Goal: Task Accomplishment & Management: Complete application form

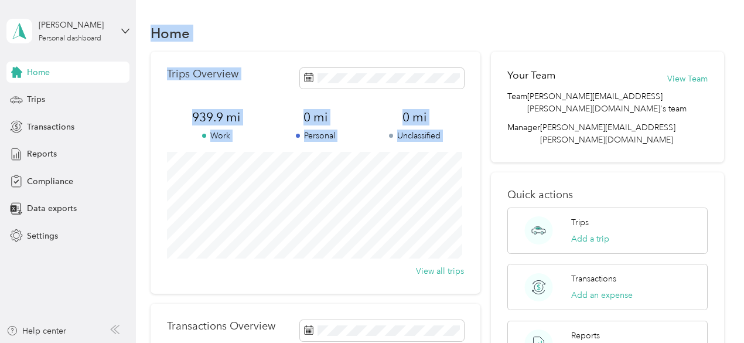
click at [282, 33] on div "Home" at bounding box center [438, 33] width 574 height 25
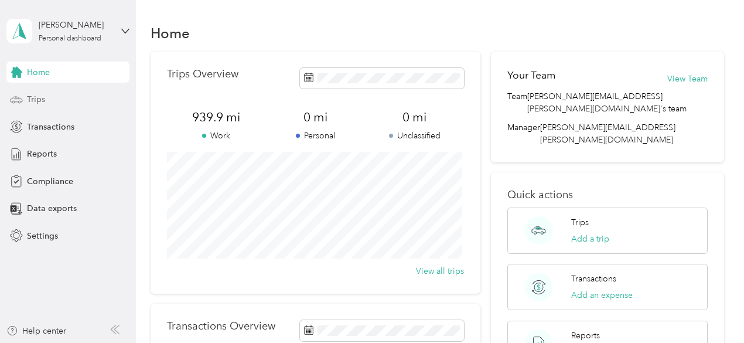
click at [40, 101] on span "Trips" at bounding box center [36, 99] width 18 height 12
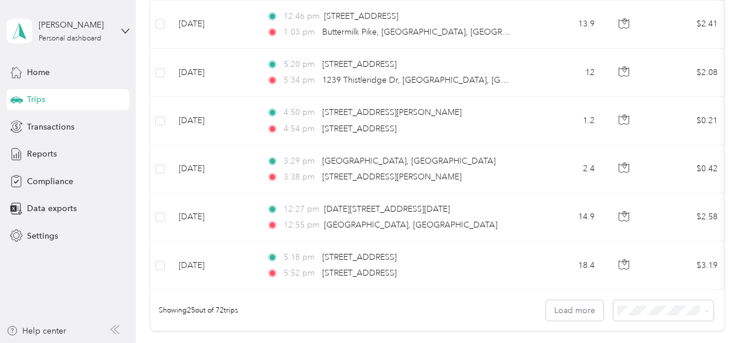
scroll to position [1265, 0]
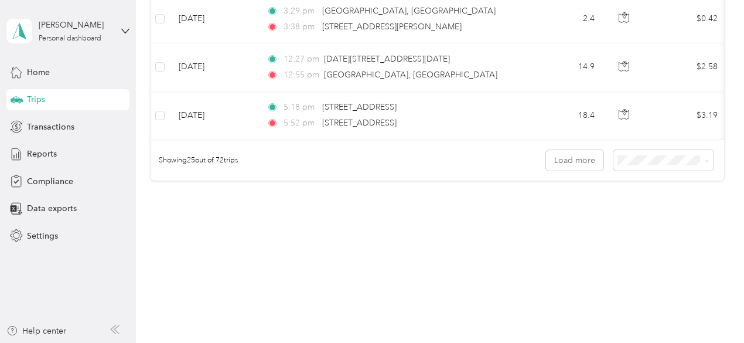
click at [637, 226] on li "100 per load" at bounding box center [660, 221] width 100 height 21
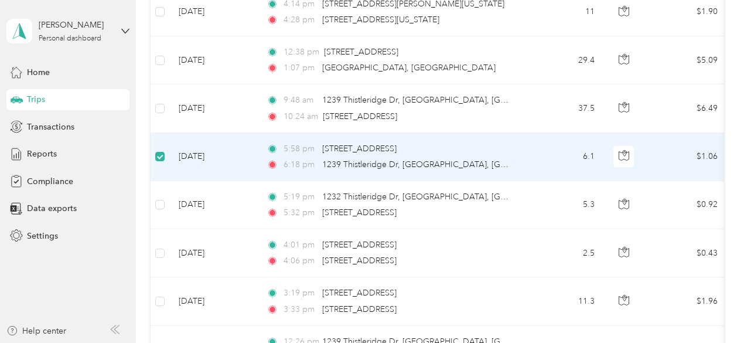
scroll to position [2664, 0]
click at [293, 159] on span "6:18 pm" at bounding box center [300, 165] width 33 height 13
click at [248, 141] on td "[DATE]" at bounding box center [213, 158] width 88 height 48
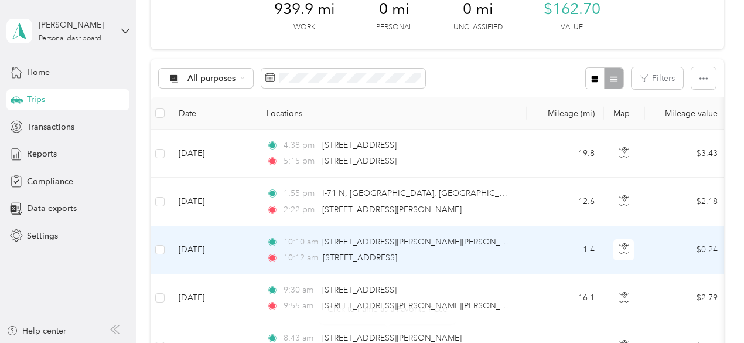
scroll to position [0, 0]
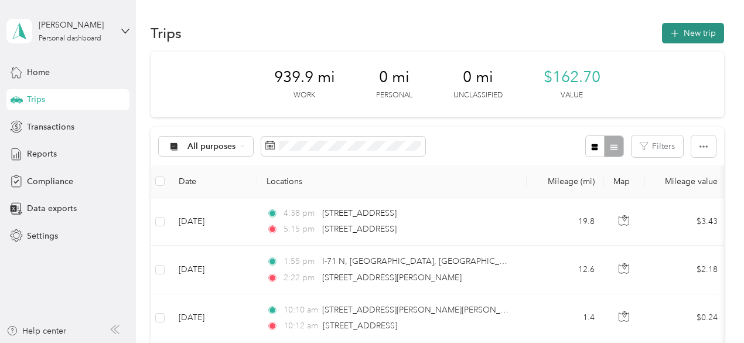
click at [670, 33] on icon "button" at bounding box center [674, 33] width 13 height 13
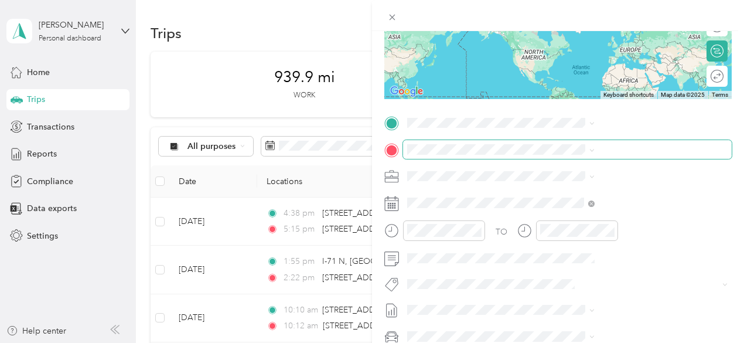
scroll to position [167, 0]
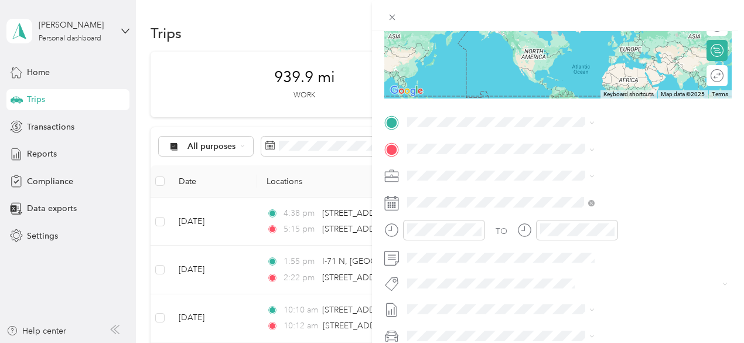
click at [399, 202] on icon at bounding box center [391, 203] width 15 height 15
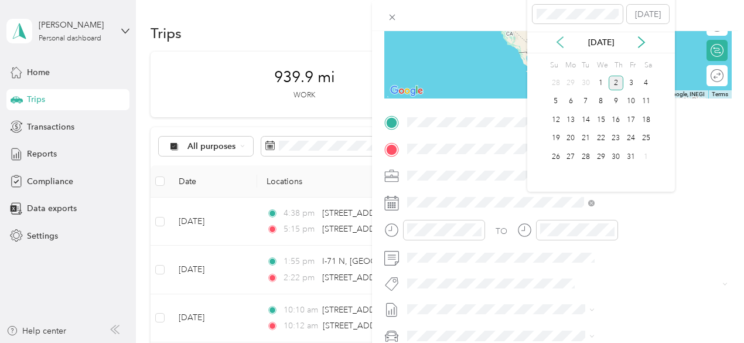
click at [559, 46] on icon at bounding box center [560, 42] width 12 height 12
click at [585, 104] on div "9" at bounding box center [585, 101] width 15 height 15
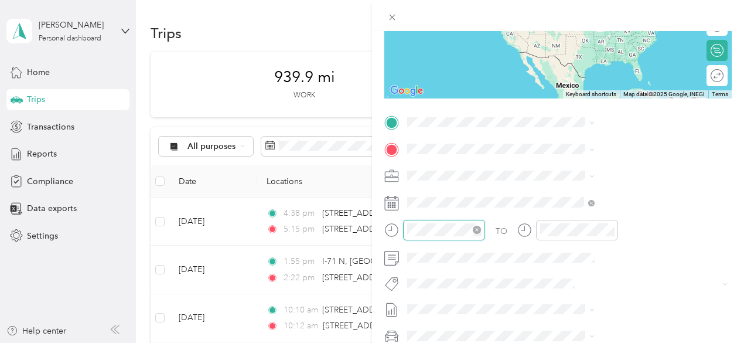
scroll to position [33, 0]
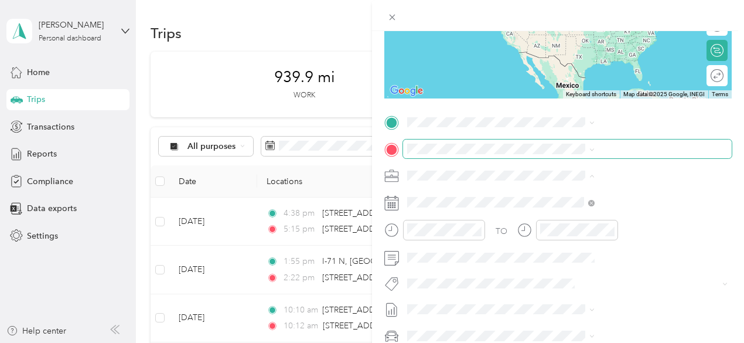
click at [671, 154] on span at bounding box center [567, 148] width 329 height 19
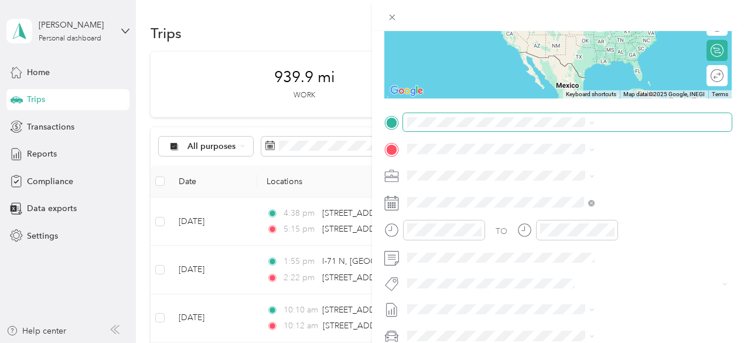
click at [576, 128] on span at bounding box center [567, 122] width 329 height 19
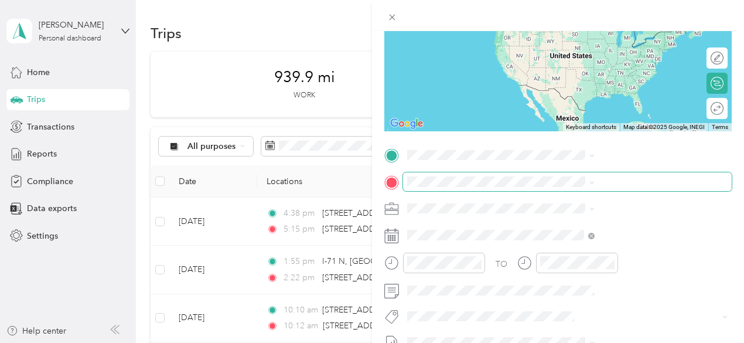
scroll to position [132, 0]
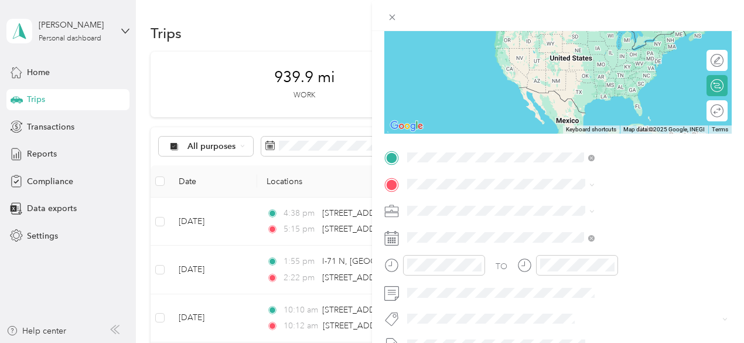
click at [558, 202] on span "Hebron [US_STATE], [GEOGRAPHIC_DATA]" at bounding box center [619, 204] width 132 height 21
click at [633, 202] on span "[STREET_ADDRESS][US_STATE]" at bounding box center [611, 197] width 117 height 11
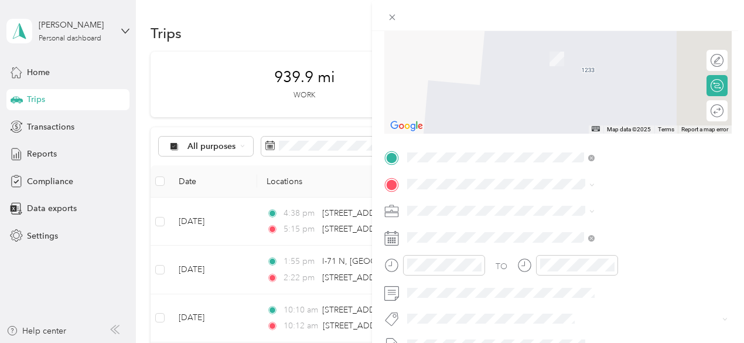
click at [585, 37] on span "[STREET_ADDRESS][US_STATE]" at bounding box center [611, 41] width 117 height 11
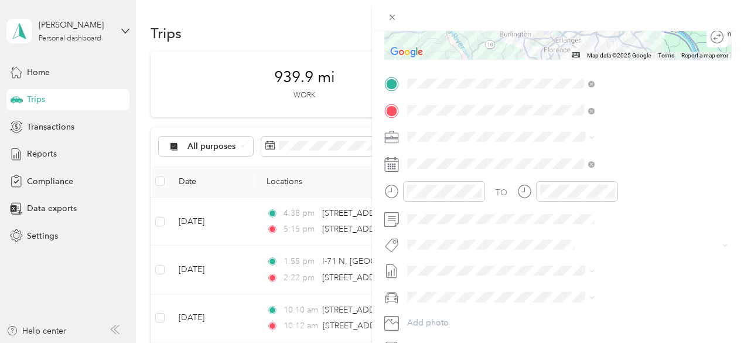
scroll to position [214, 0]
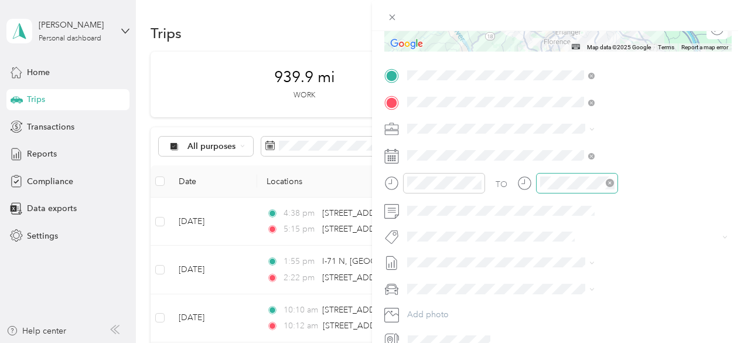
click at [614, 186] on icon "close-circle" at bounding box center [610, 183] width 8 height 8
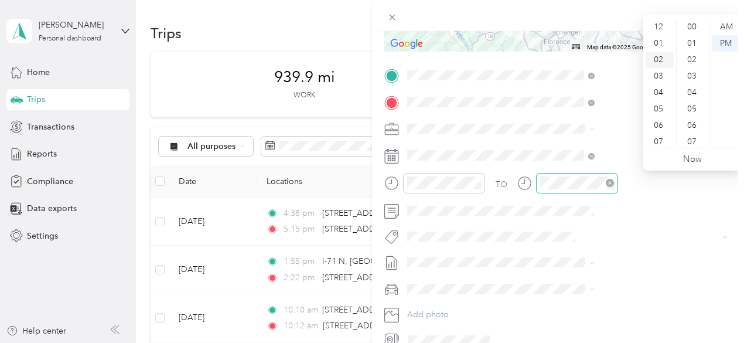
click at [655, 60] on div "02" at bounding box center [660, 60] width 28 height 16
click at [723, 45] on div "PM" at bounding box center [726, 43] width 28 height 16
click at [662, 60] on div "02" at bounding box center [660, 60] width 28 height 16
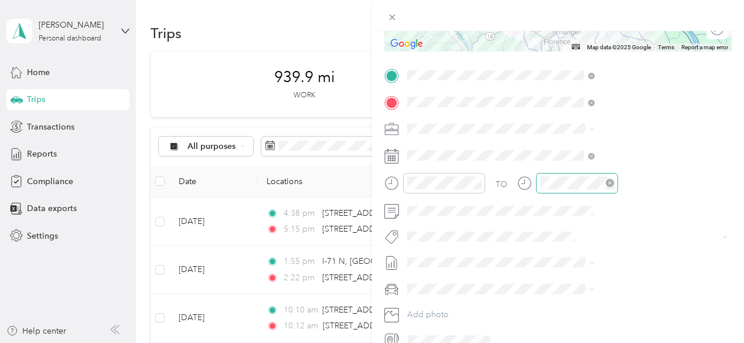
click at [674, 251] on div "TO Add photo" at bounding box center [557, 207] width 347 height 283
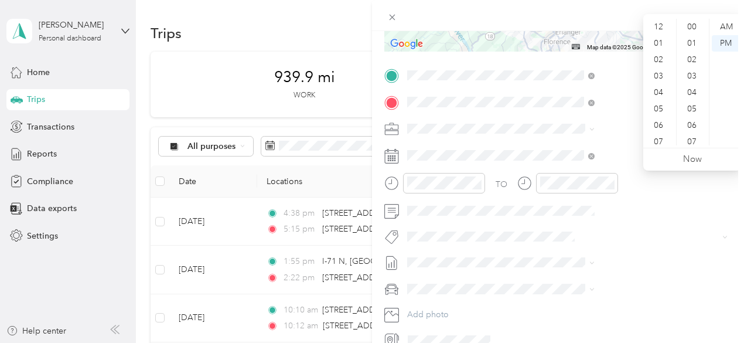
click at [532, 186] on icon at bounding box center [524, 183] width 15 height 15
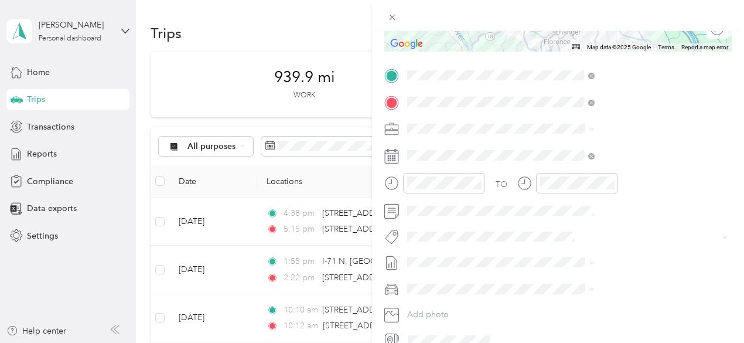
click at [532, 184] on icon at bounding box center [524, 183] width 15 height 15
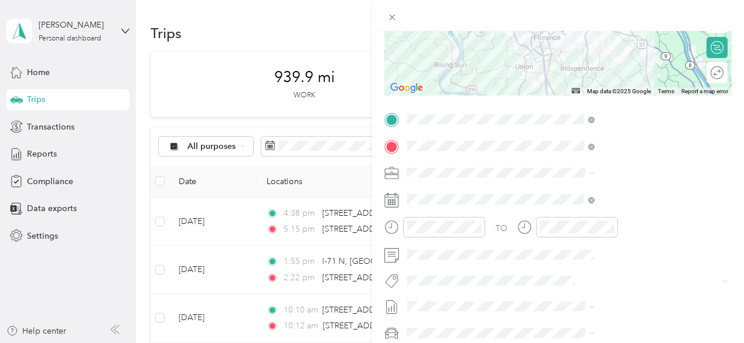
scroll to position [170, 0]
click at [532, 227] on icon at bounding box center [524, 226] width 15 height 15
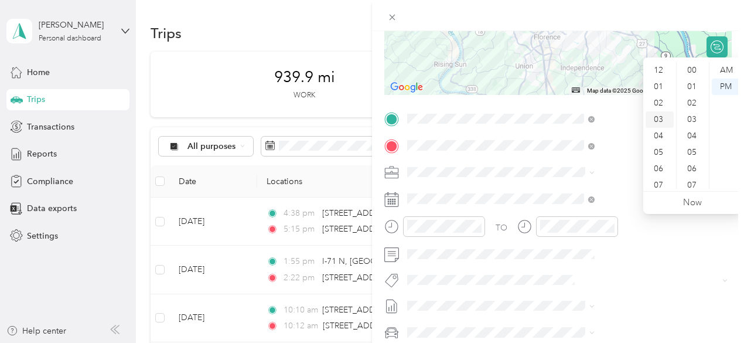
click at [661, 120] on div "03" at bounding box center [660, 119] width 28 height 16
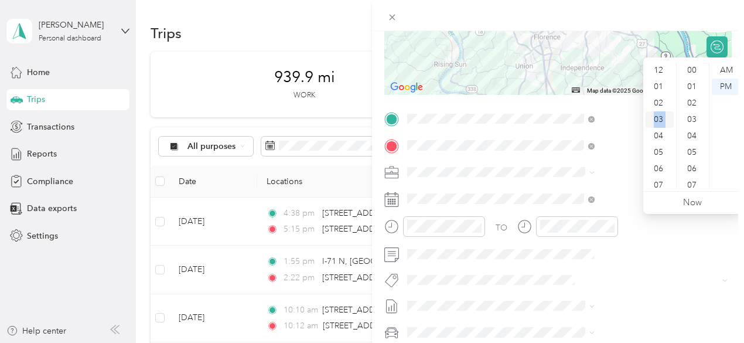
click at [661, 120] on div "03" at bounding box center [660, 119] width 28 height 16
click at [725, 86] on div "PM" at bounding box center [726, 86] width 28 height 16
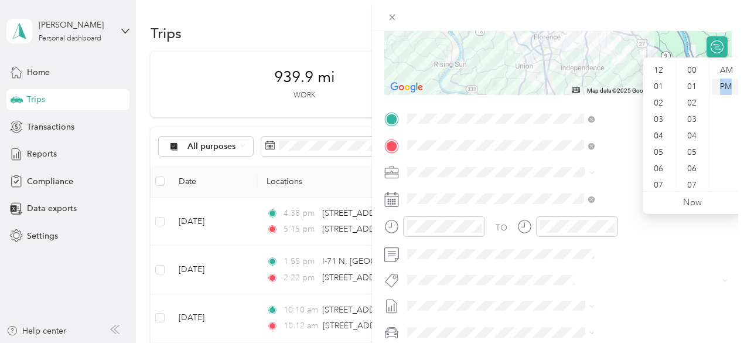
click at [725, 86] on div "PM" at bounding box center [726, 86] width 28 height 16
click at [696, 205] on link "Now" at bounding box center [692, 202] width 19 height 11
click at [660, 64] on div "04" at bounding box center [660, 65] width 28 height 16
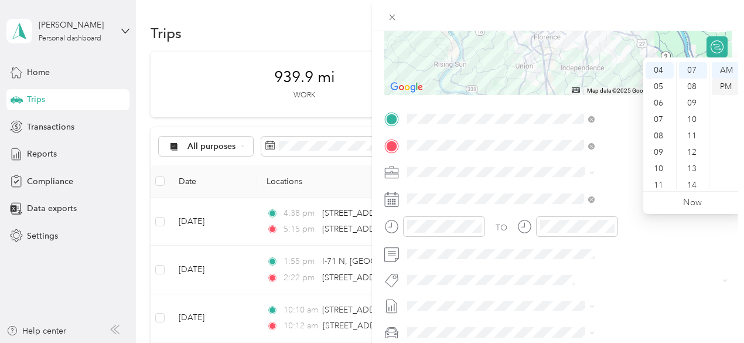
click at [729, 87] on div "PM" at bounding box center [726, 86] width 28 height 16
click at [659, 274] on span at bounding box center [557, 280] width 309 height 12
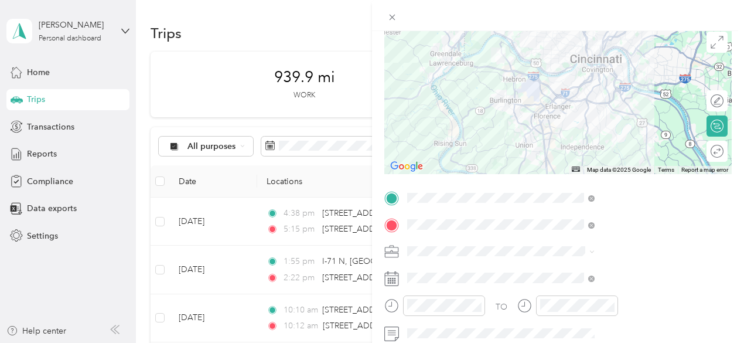
scroll to position [0, 0]
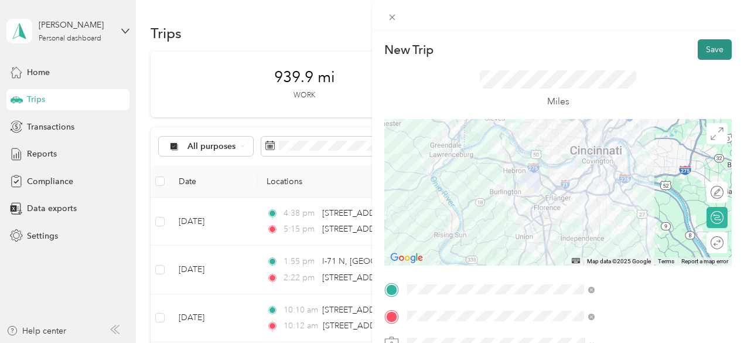
click at [704, 47] on button "Save" at bounding box center [715, 49] width 34 height 21
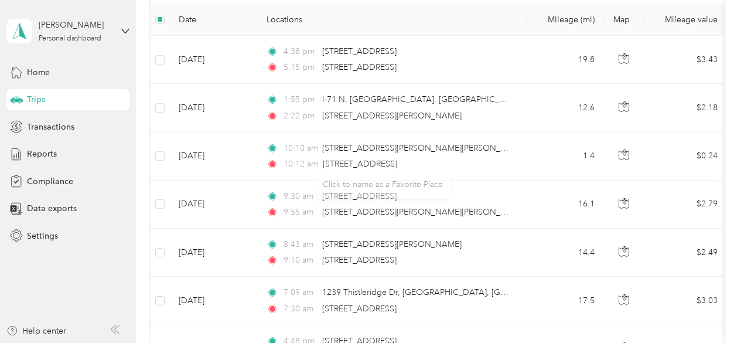
scroll to position [94, 0]
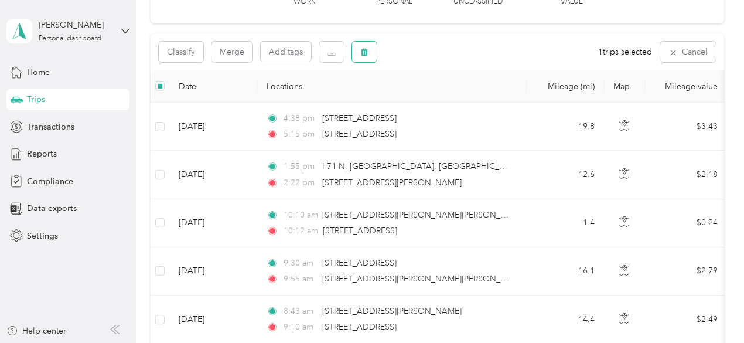
click at [367, 49] on icon "button" at bounding box center [364, 52] width 8 height 8
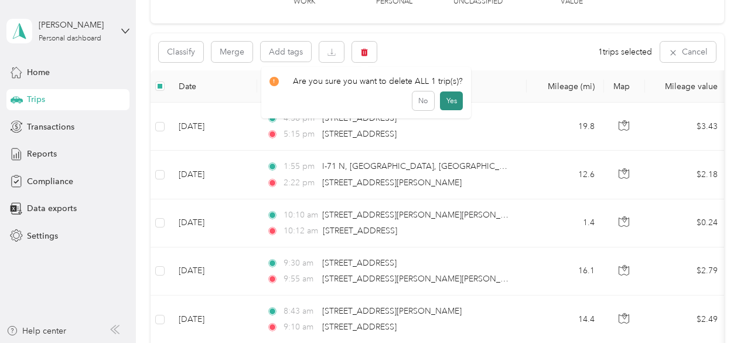
click at [444, 99] on button "Yes" at bounding box center [451, 100] width 23 height 19
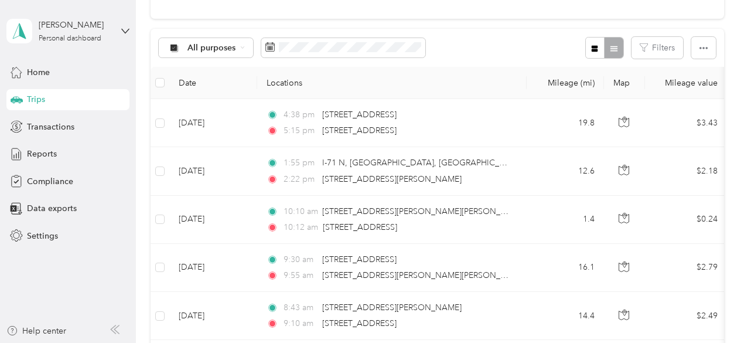
scroll to position [0, 0]
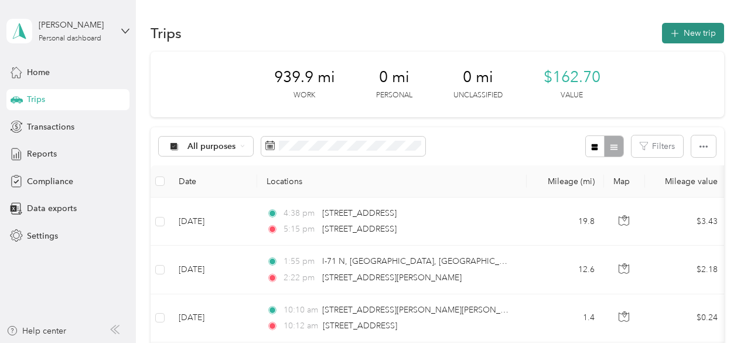
click at [675, 36] on icon "button" at bounding box center [674, 33] width 13 height 13
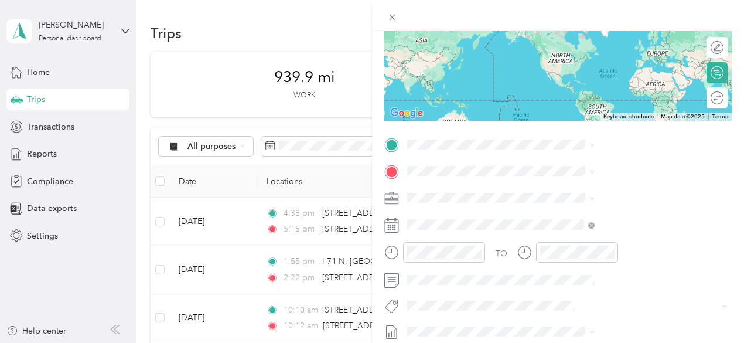
scroll to position [152, 0]
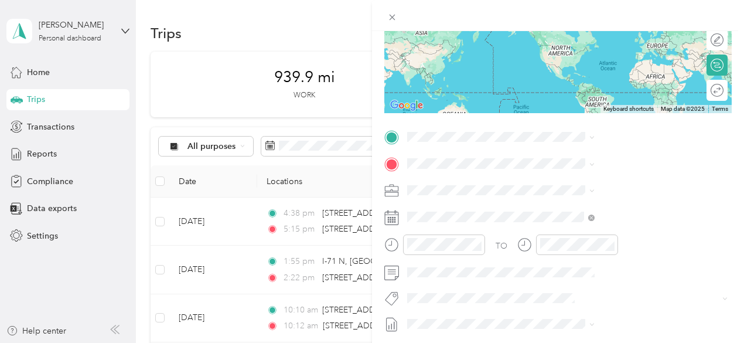
click at [399, 220] on icon at bounding box center [391, 217] width 15 height 15
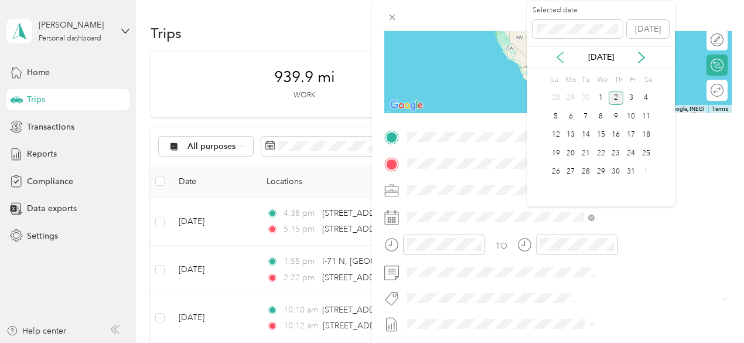
click at [564, 59] on icon at bounding box center [560, 58] width 12 height 12
click at [616, 153] on div "25" at bounding box center [616, 153] width 15 height 15
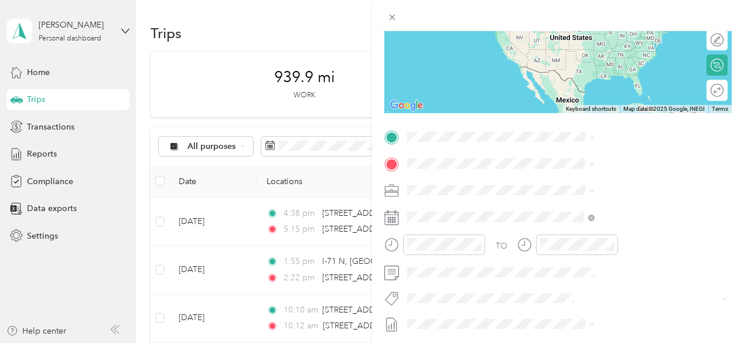
click at [588, 204] on span "[STREET_ADDRESS][US_STATE]" at bounding box center [611, 198] width 117 height 11
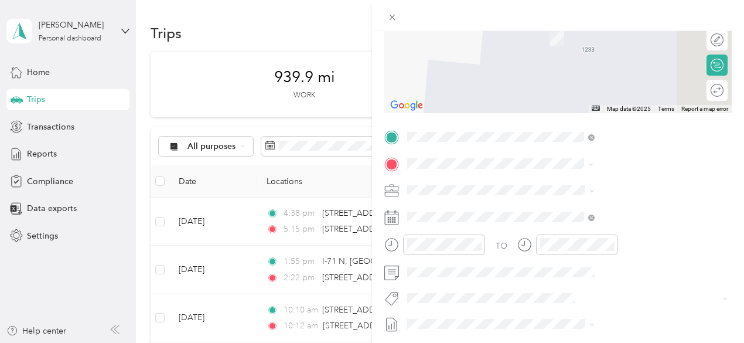
click at [591, 207] on span "[STREET_ADDRESS][US_STATE]" at bounding box center [611, 205] width 117 height 11
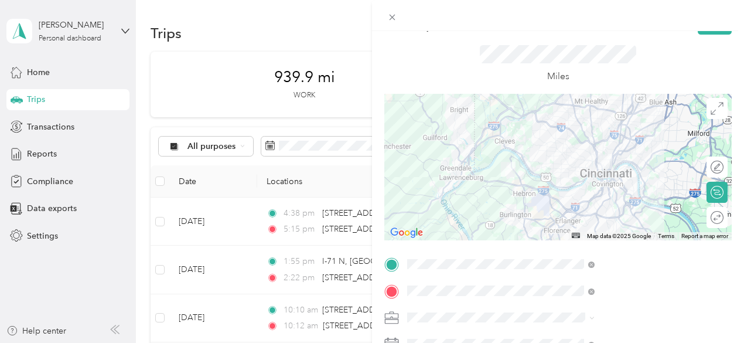
scroll to position [16, 0]
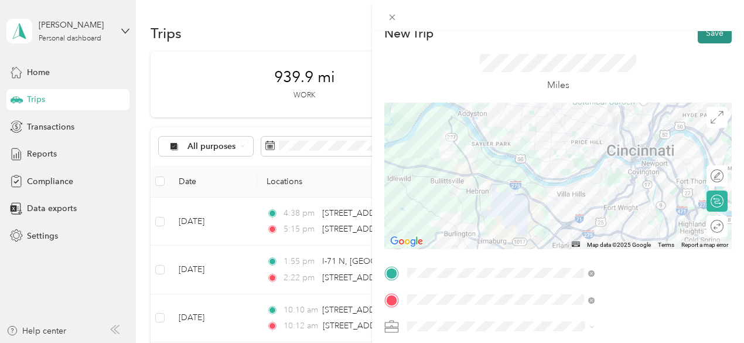
click at [703, 30] on button "Save" at bounding box center [715, 33] width 34 height 21
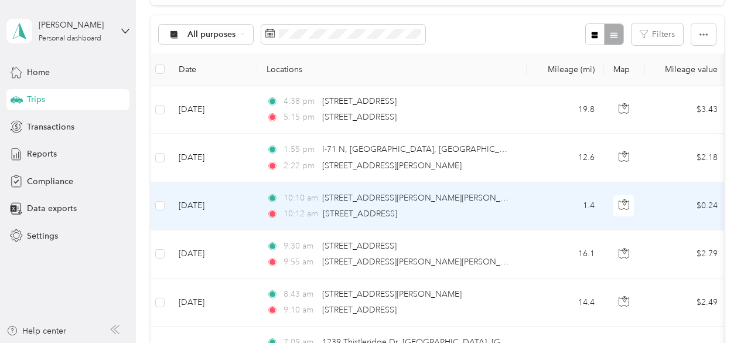
scroll to position [0, 0]
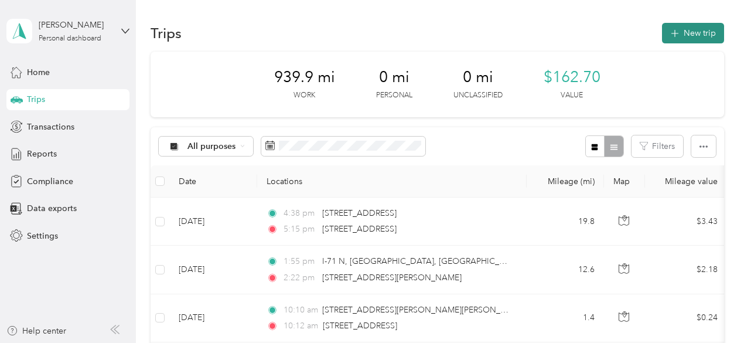
click at [672, 35] on icon "button" at bounding box center [674, 33] width 13 height 13
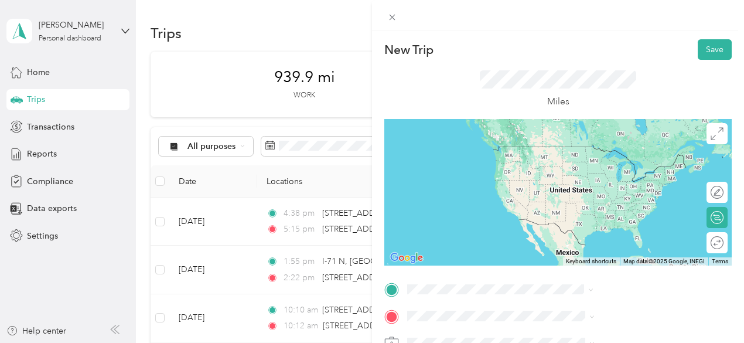
click at [579, 155] on div "[STREET_ADDRESS][US_STATE]" at bounding box center [624, 147] width 179 height 16
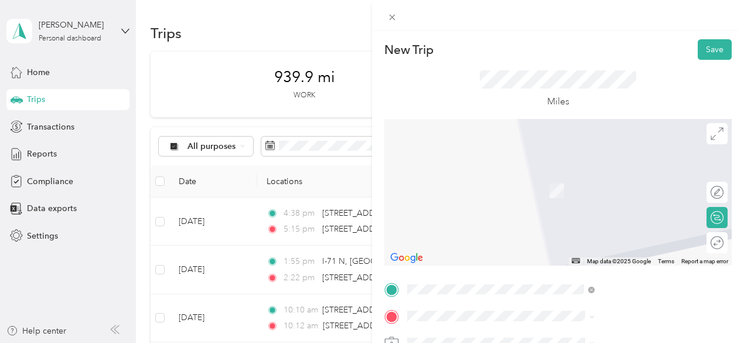
click at [587, 176] on span "[STREET_ADDRESS][US_STATE]" at bounding box center [611, 170] width 117 height 11
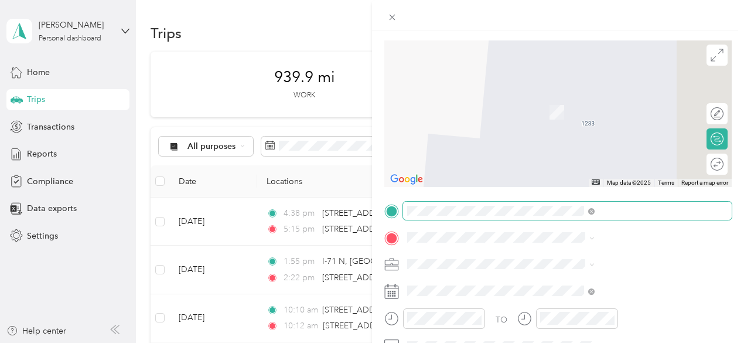
scroll to position [80, 0]
click at [608, 99] on span "[STREET_ADDRESS][US_STATE]" at bounding box center [611, 93] width 117 height 11
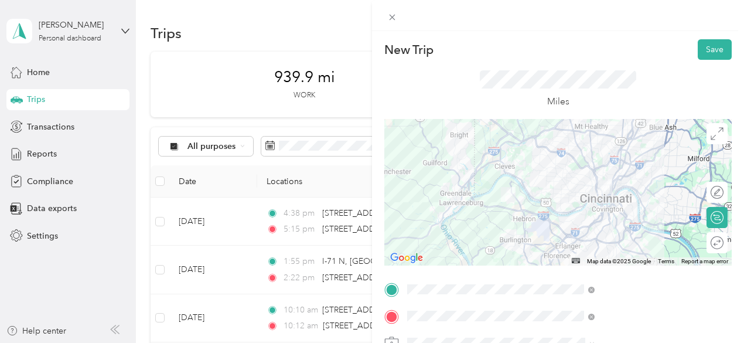
scroll to position [0, 0]
click at [703, 49] on button "Save" at bounding box center [715, 49] width 34 height 21
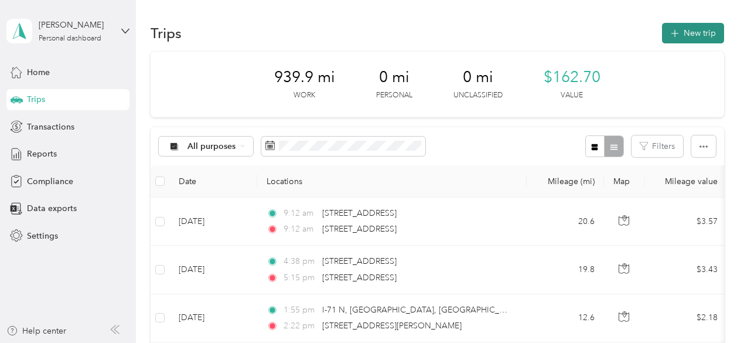
click at [673, 35] on icon "button" at bounding box center [674, 33] width 13 height 13
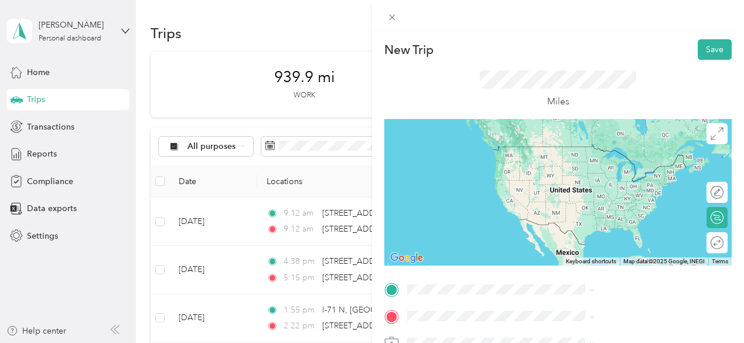
click at [601, 172] on span "[STREET_ADDRESS][US_STATE]" at bounding box center [611, 166] width 117 height 11
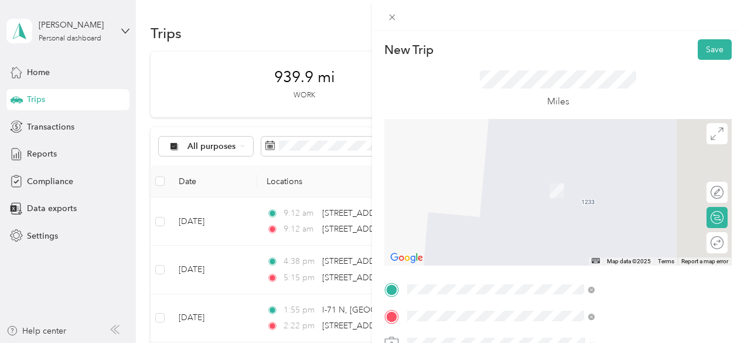
click at [593, 173] on span "[STREET_ADDRESS][US_STATE]" at bounding box center [611, 173] width 117 height 11
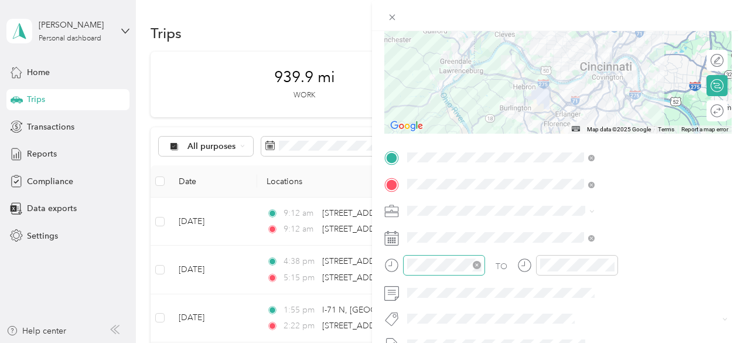
scroll to position [151, 0]
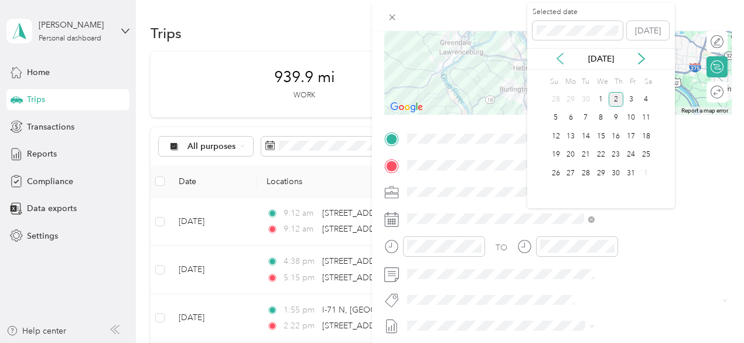
click at [560, 61] on icon at bounding box center [560, 59] width 6 height 11
click at [616, 155] on div "25" at bounding box center [616, 155] width 15 height 15
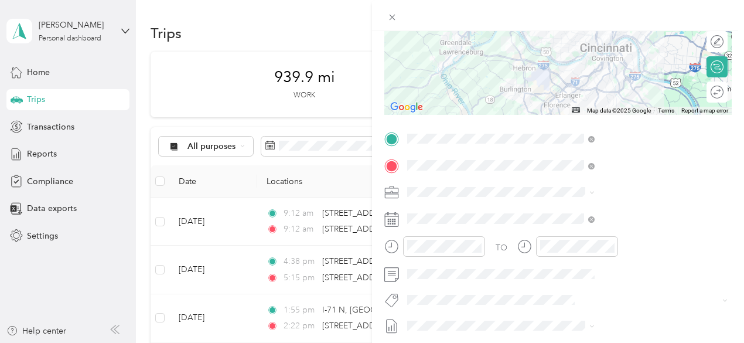
click at [661, 13] on div at bounding box center [558, 15] width 372 height 31
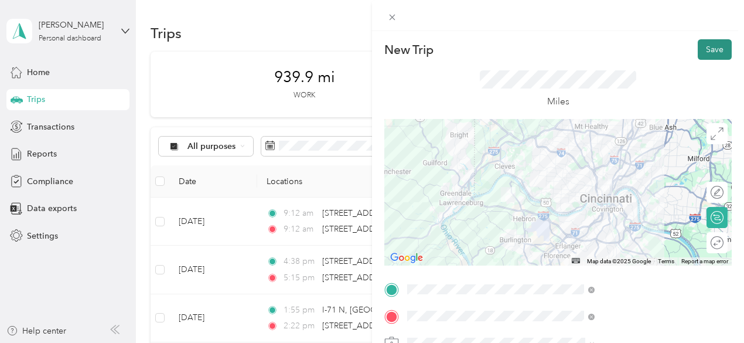
click at [704, 45] on button "Save" at bounding box center [715, 49] width 34 height 21
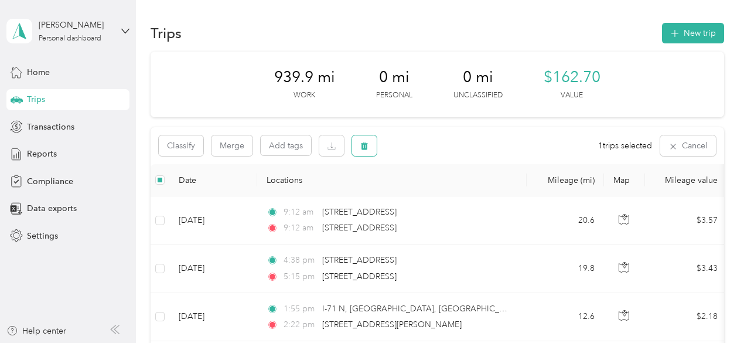
click at [362, 145] on icon "button" at bounding box center [364, 146] width 7 height 8
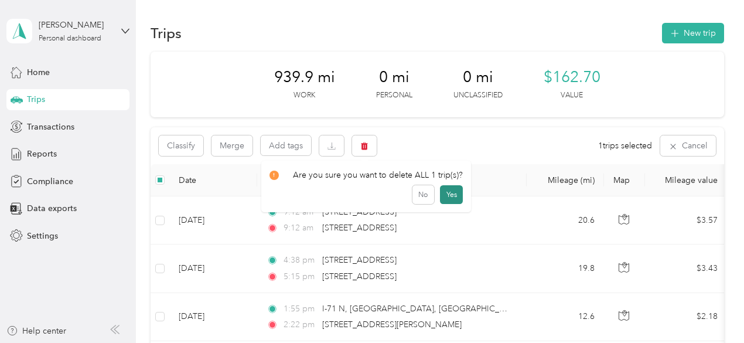
click at [451, 200] on button "Yes" at bounding box center [451, 194] width 23 height 19
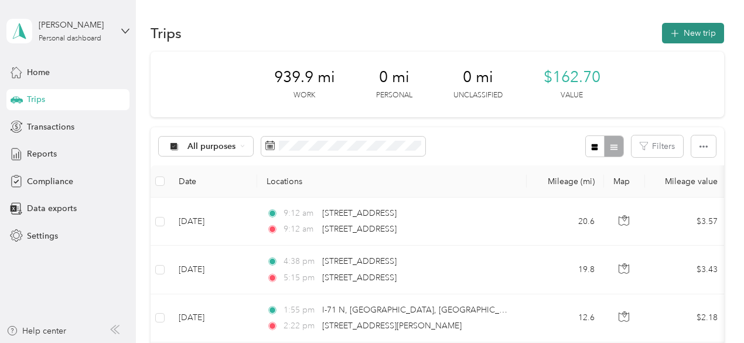
click at [676, 33] on icon "button" at bounding box center [674, 33] width 13 height 13
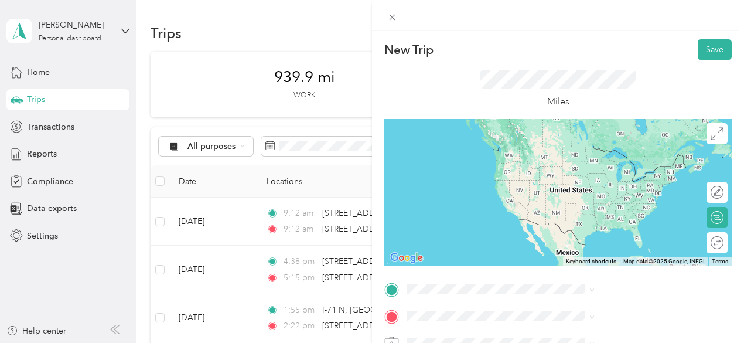
click at [578, 176] on span "[STREET_ADDRESS][US_STATE]" at bounding box center [611, 170] width 117 height 11
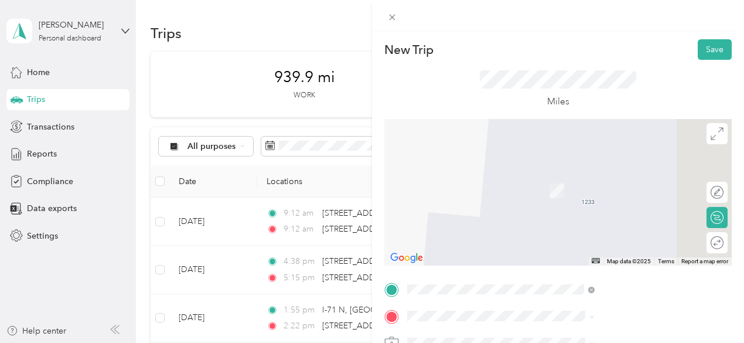
click at [589, 175] on span "[STREET_ADDRESS][US_STATE]" at bounding box center [611, 170] width 117 height 11
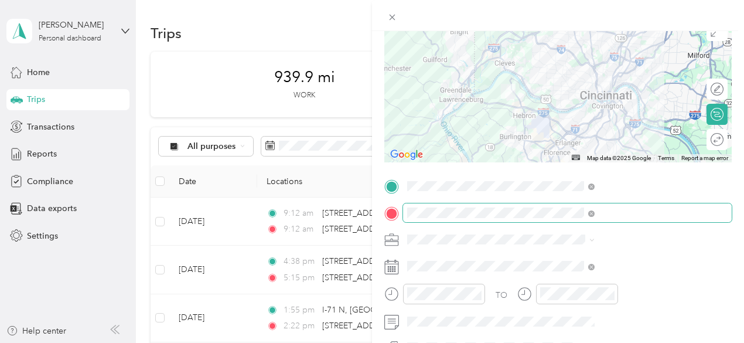
scroll to position [108, 0]
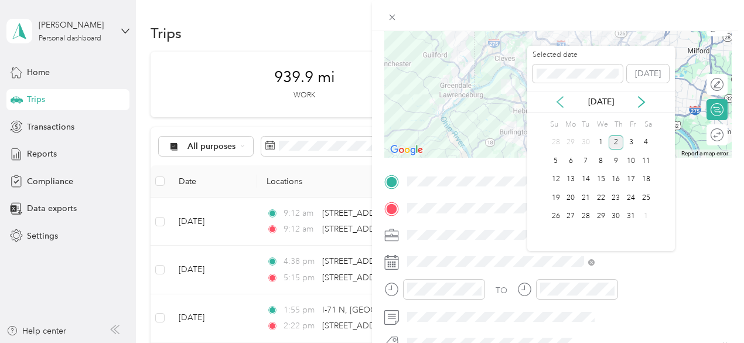
click at [559, 102] on icon at bounding box center [560, 102] width 12 height 12
click at [573, 217] on div "29" at bounding box center [570, 216] width 15 height 15
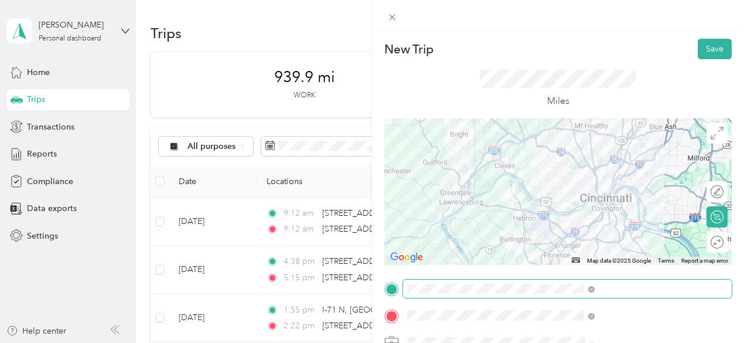
scroll to position [0, 0]
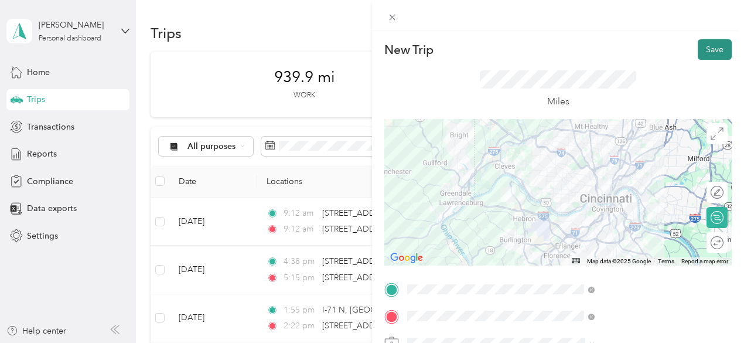
click at [702, 50] on button "Save" at bounding box center [715, 49] width 34 height 21
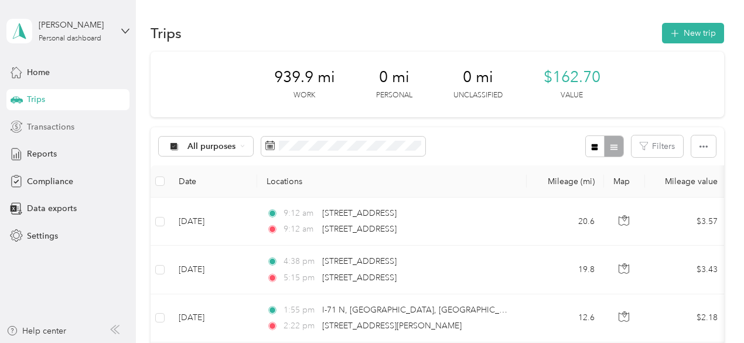
click at [54, 127] on span "Transactions" at bounding box center [50, 127] width 47 height 12
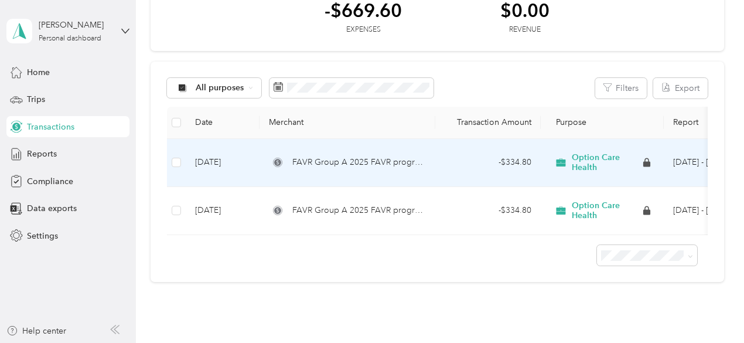
scroll to position [9, 0]
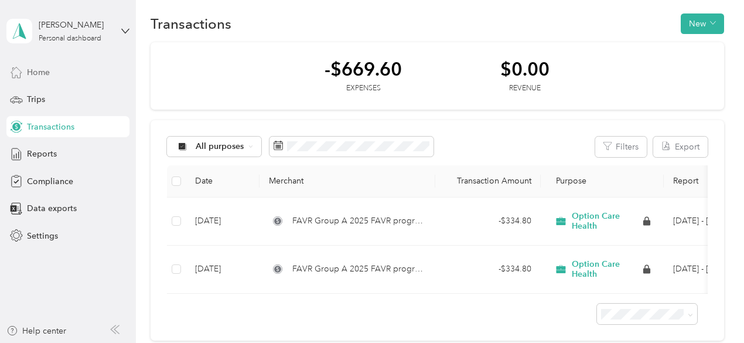
click at [45, 73] on span "Home" at bounding box center [38, 72] width 23 height 12
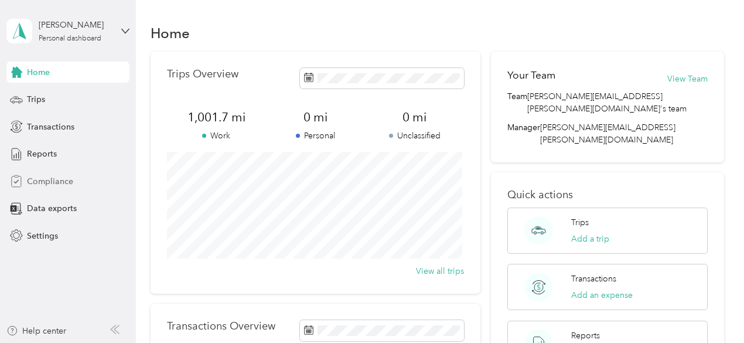
click at [52, 178] on span "Compliance" at bounding box center [50, 181] width 46 height 12
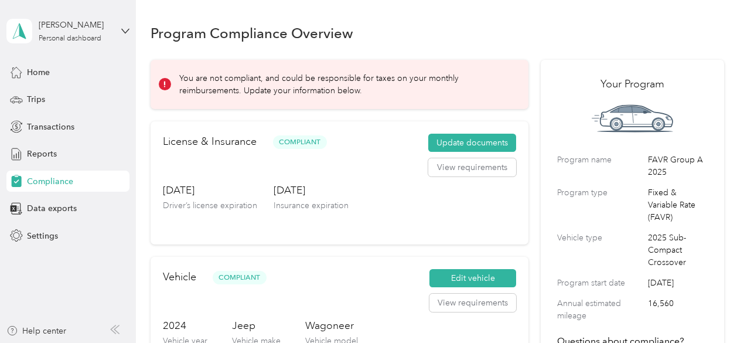
click at [228, 84] on p "You are not compliant, and could be responsible for taxes on your monthly reimb…" at bounding box center [345, 84] width 333 height 25
click at [165, 84] on icon at bounding box center [164, 84] width 1 height 6
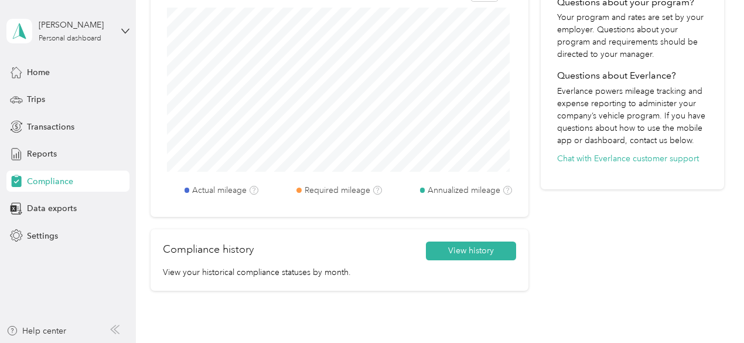
scroll to position [462, 0]
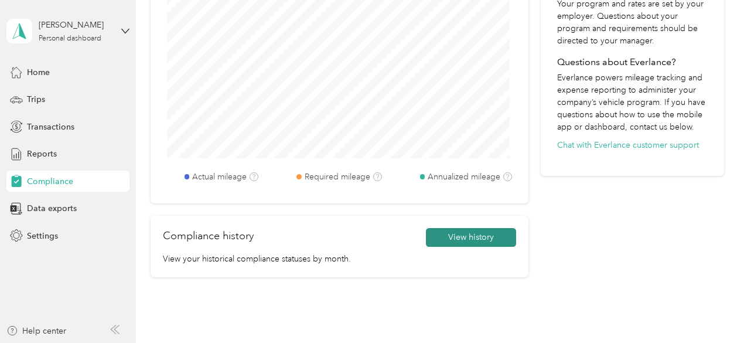
click at [473, 237] on button "View history" at bounding box center [471, 237] width 90 height 19
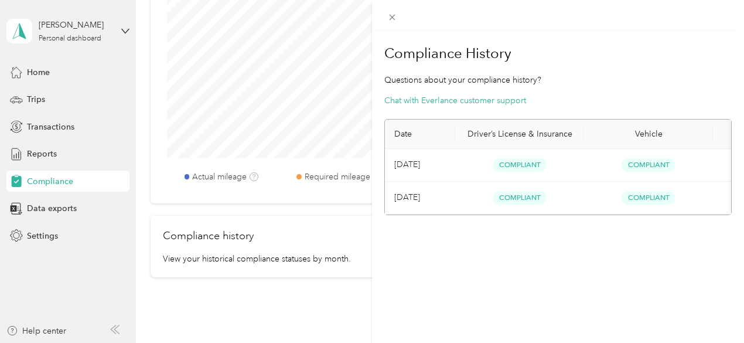
click at [45, 149] on div "Compliance History Questions about your compliance history? Chat with Everlance…" at bounding box center [372, 171] width 744 height 343
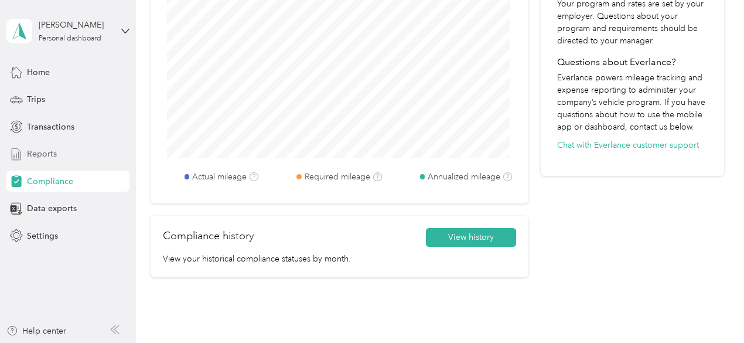
click at [42, 153] on span "Reports" at bounding box center [42, 154] width 30 height 12
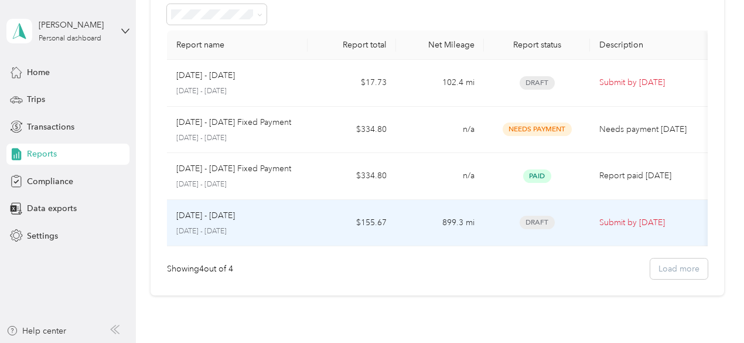
scroll to position [64, 0]
click at [636, 220] on p "Submit by [DATE]" at bounding box center [648, 222] width 99 height 13
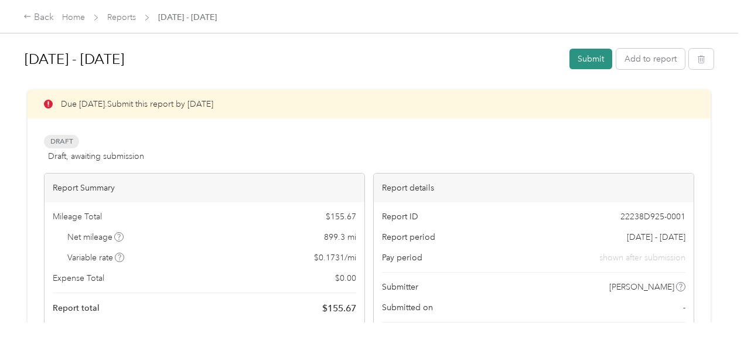
click at [585, 57] on button "Submit" at bounding box center [590, 59] width 43 height 21
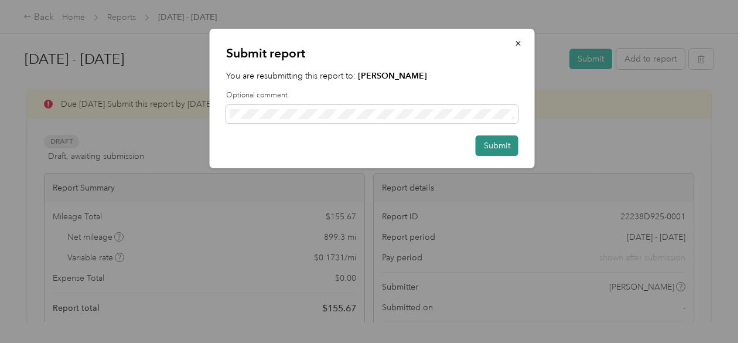
click at [497, 145] on button "Submit" at bounding box center [497, 145] width 43 height 21
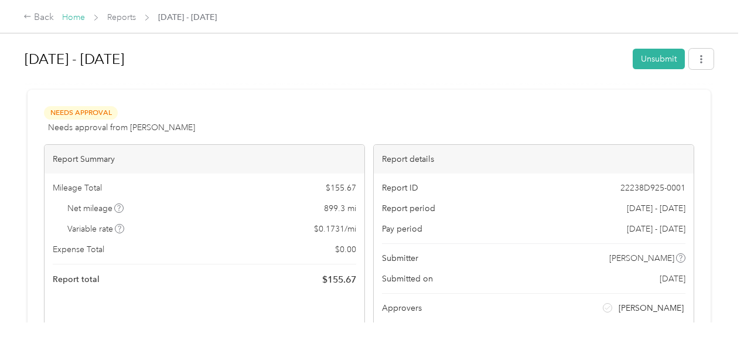
click at [69, 15] on link "Home" at bounding box center [73, 17] width 23 height 10
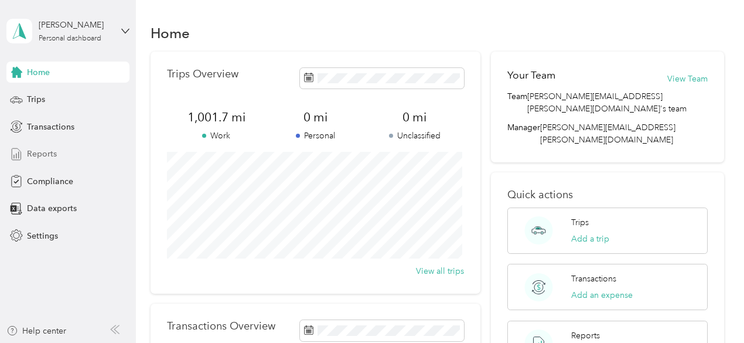
click at [39, 154] on span "Reports" at bounding box center [42, 154] width 30 height 12
